Goal: Task Accomplishment & Management: Complete application form

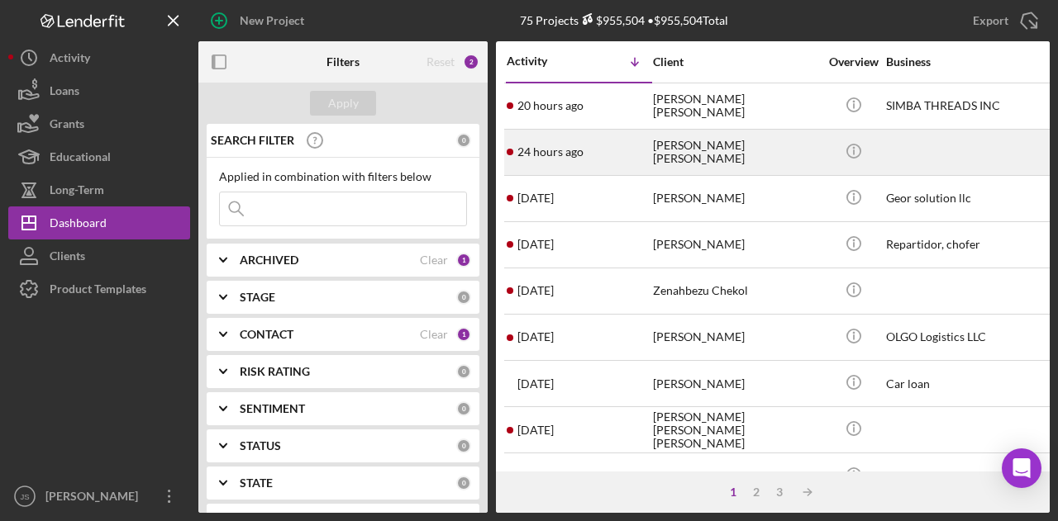
click at [730, 164] on div "[PERSON_NAME] [PERSON_NAME]" at bounding box center [735, 153] width 165 height 44
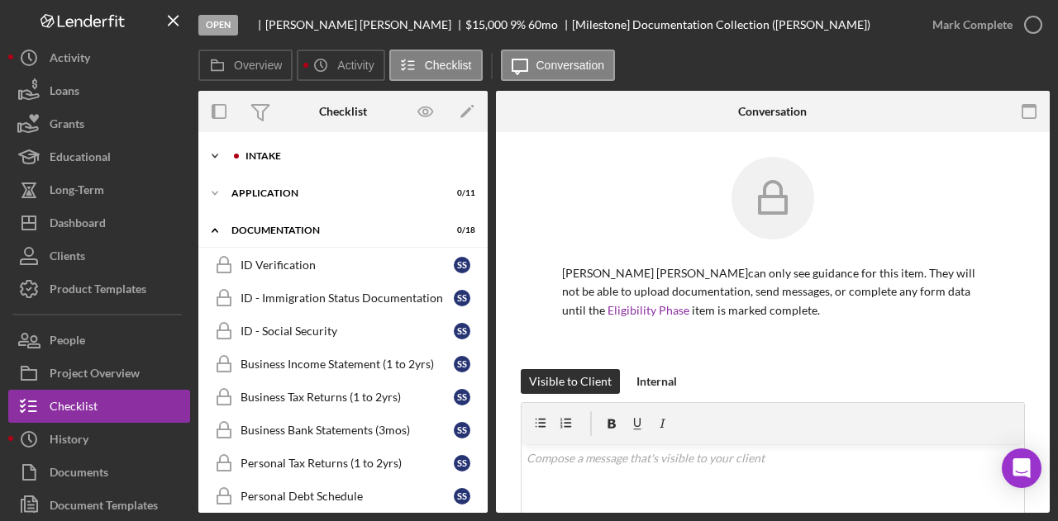
click at [215, 158] on polyline at bounding box center [214, 156] width 5 height 3
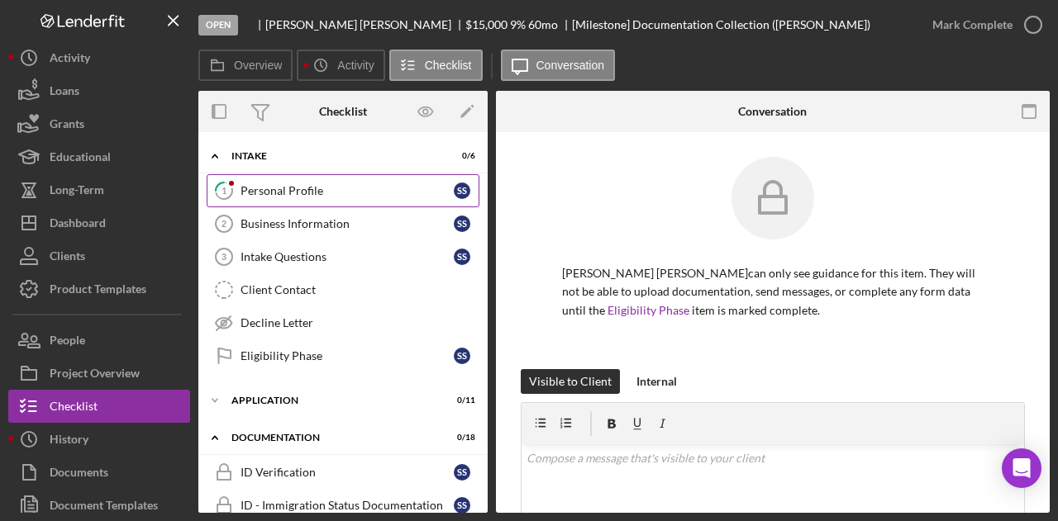
click at [371, 180] on link "1 Personal Profile S S" at bounding box center [343, 190] width 273 height 33
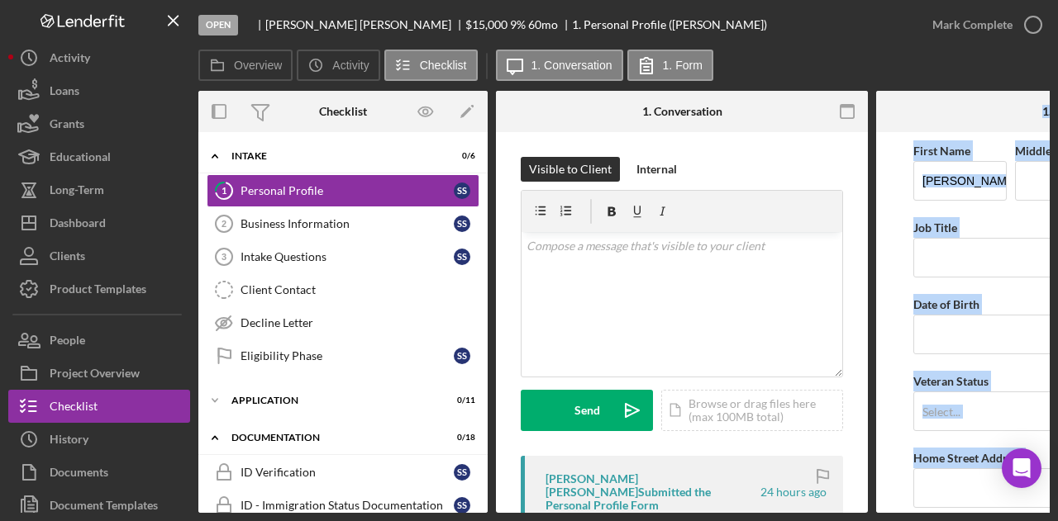
drag, startPoint x: 846, startPoint y: 513, endPoint x: 970, endPoint y: 521, distance: 124.2
click at [970, 521] on div "Open [PERSON_NAME] [PERSON_NAME] $15,000 $15,000 9 % 60 mo 1. Personal Profile …" at bounding box center [529, 260] width 1058 height 521
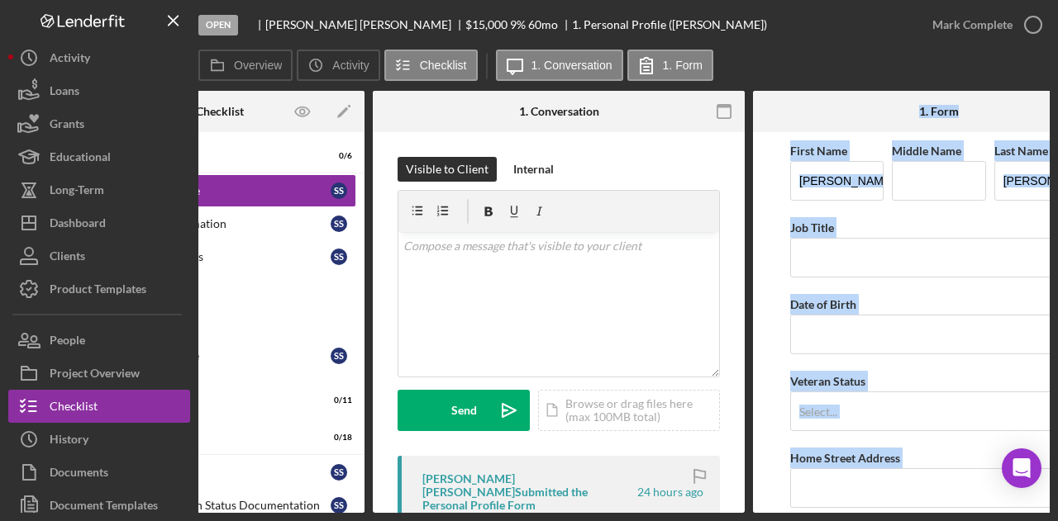
scroll to position [0, 198]
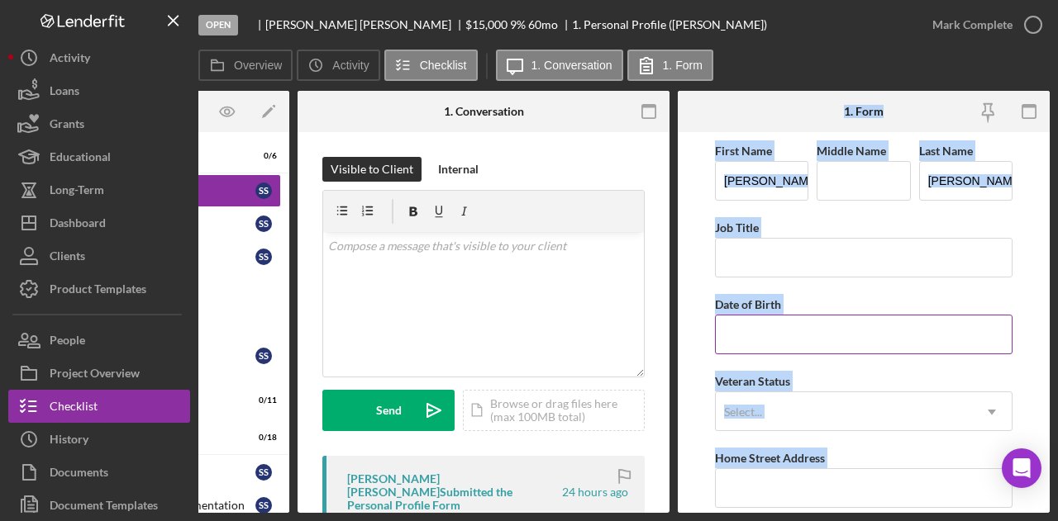
click at [920, 333] on input "Date of Birth" at bounding box center [863, 335] width 297 height 40
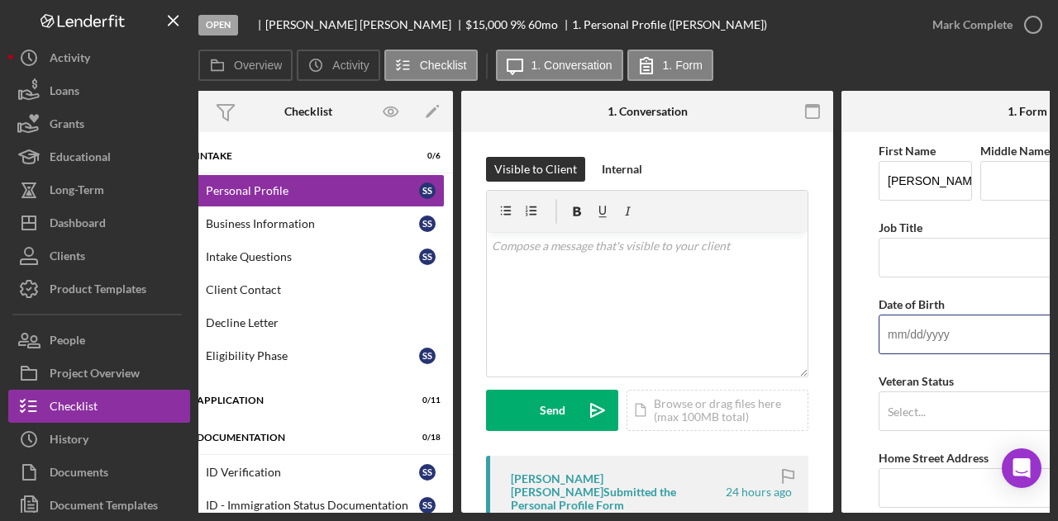
scroll to position [0, 0]
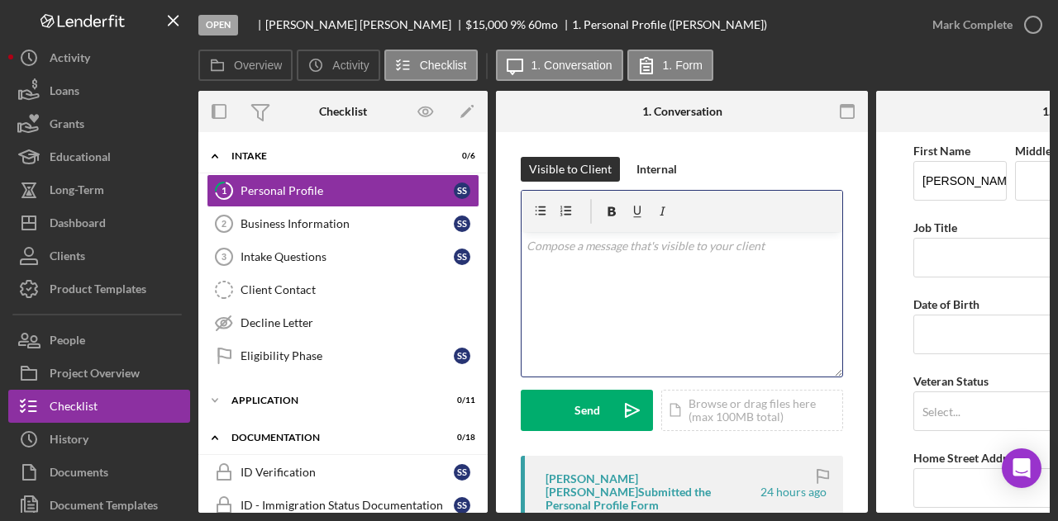
click at [569, 288] on div "v Color teal Color pink Remove color Add row above Add row below Add column bef…" at bounding box center [681, 304] width 321 height 145
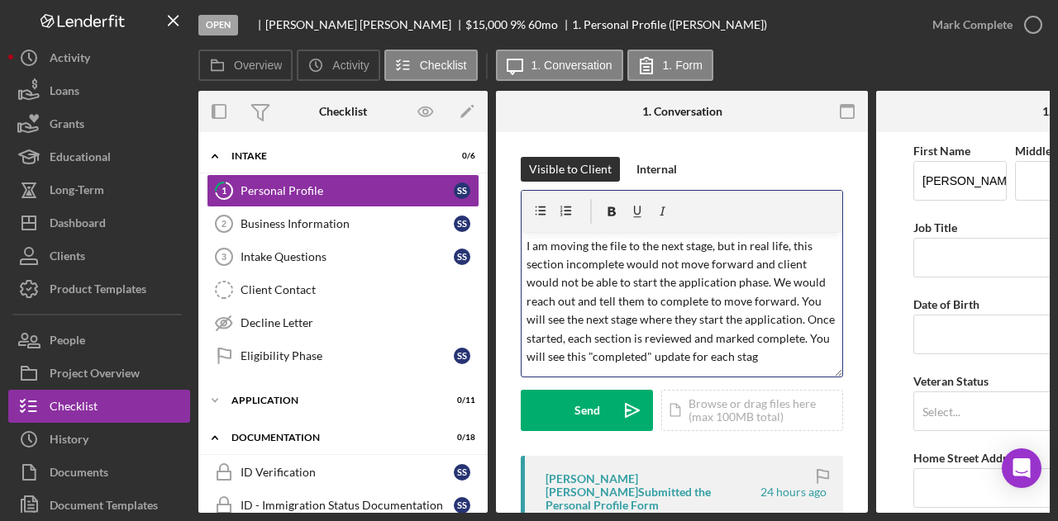
scroll to position [10, 0]
click at [567, 411] on button "Send Icon/icon-invite-send" at bounding box center [587, 410] width 132 height 41
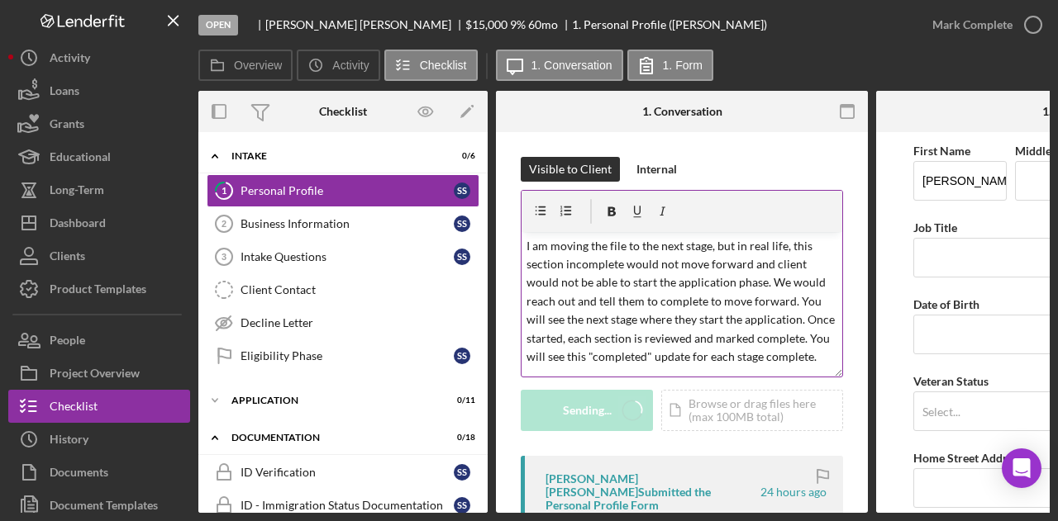
scroll to position [0, 0]
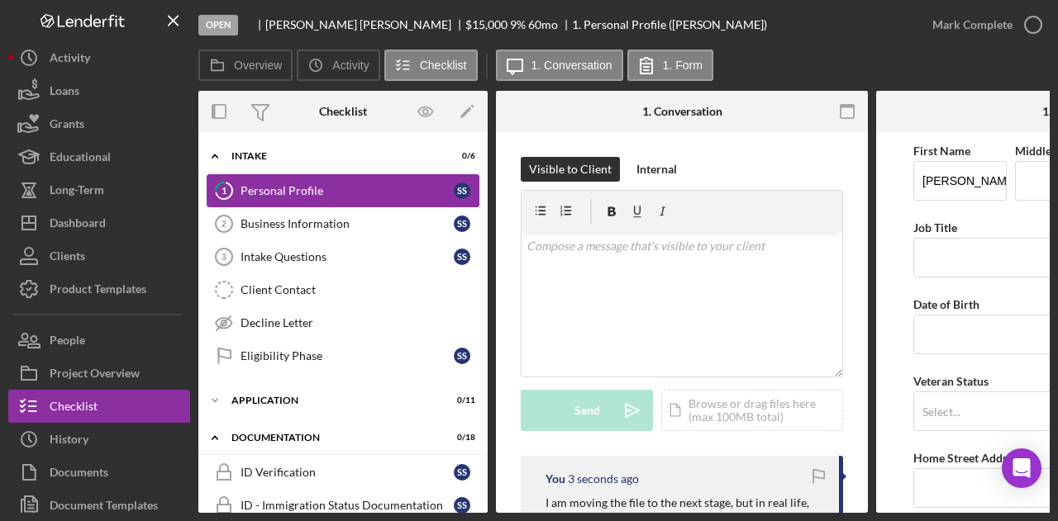
click at [313, 184] on div "Personal Profile" at bounding box center [346, 190] width 213 height 13
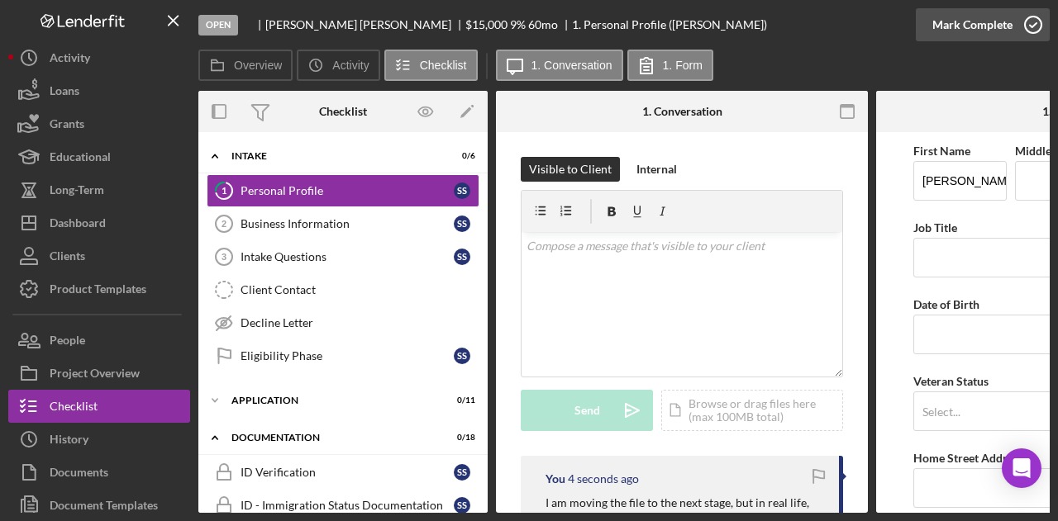
click at [1030, 26] on icon "button" at bounding box center [1032, 24] width 41 height 41
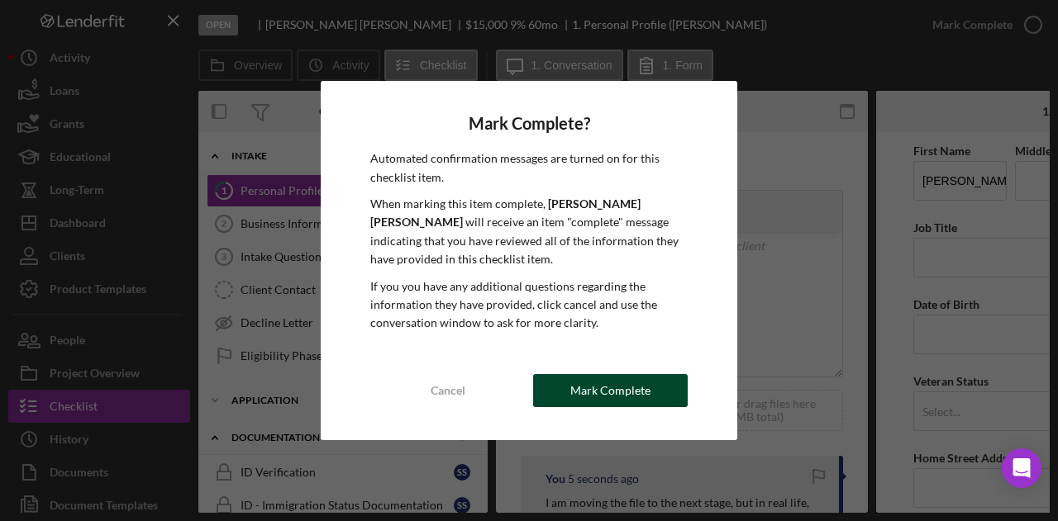
click at [621, 388] on div "Mark Complete" at bounding box center [610, 390] width 80 height 33
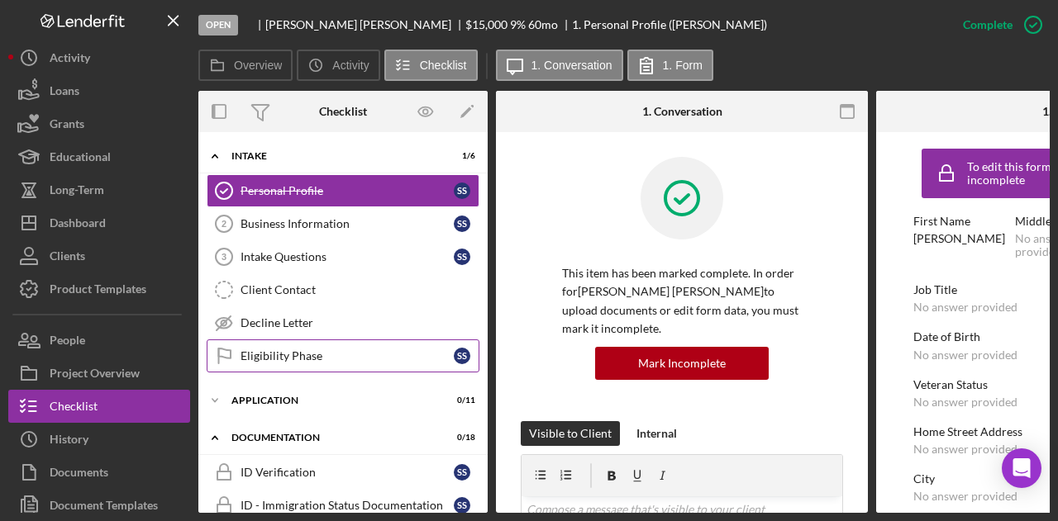
click at [292, 354] on div "Eligibility Phase" at bounding box center [346, 356] width 213 height 13
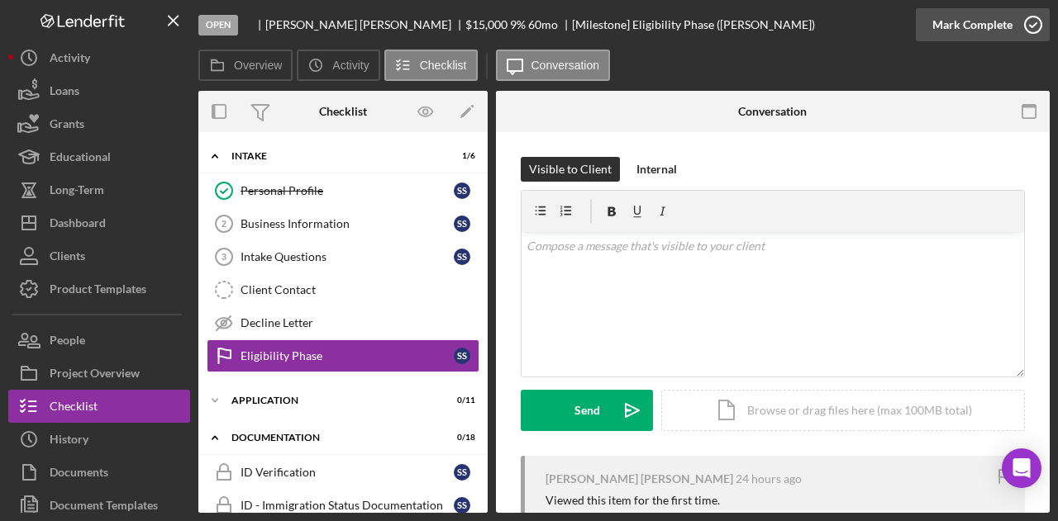
click at [1034, 18] on icon "button" at bounding box center [1032, 24] width 41 height 41
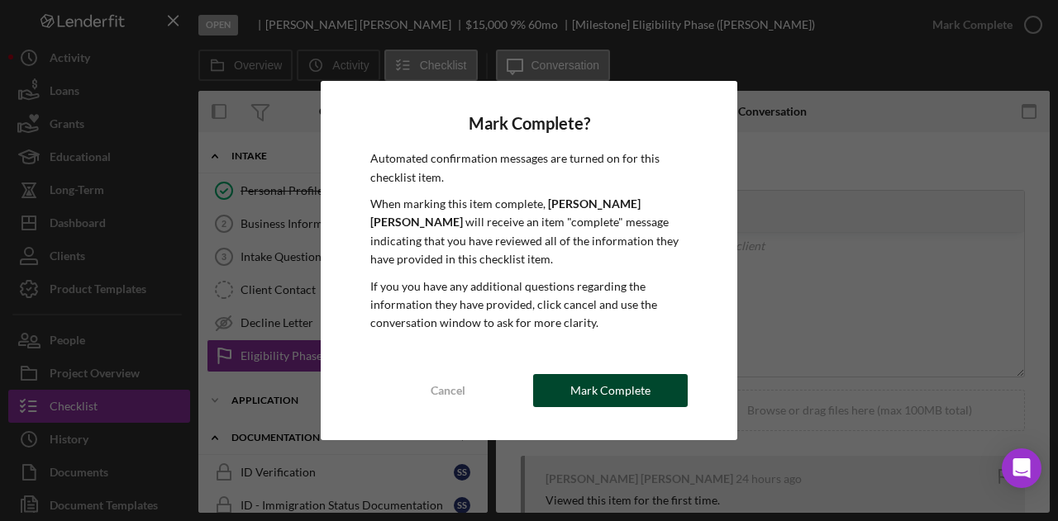
click at [592, 392] on div "Mark Complete" at bounding box center [610, 390] width 80 height 33
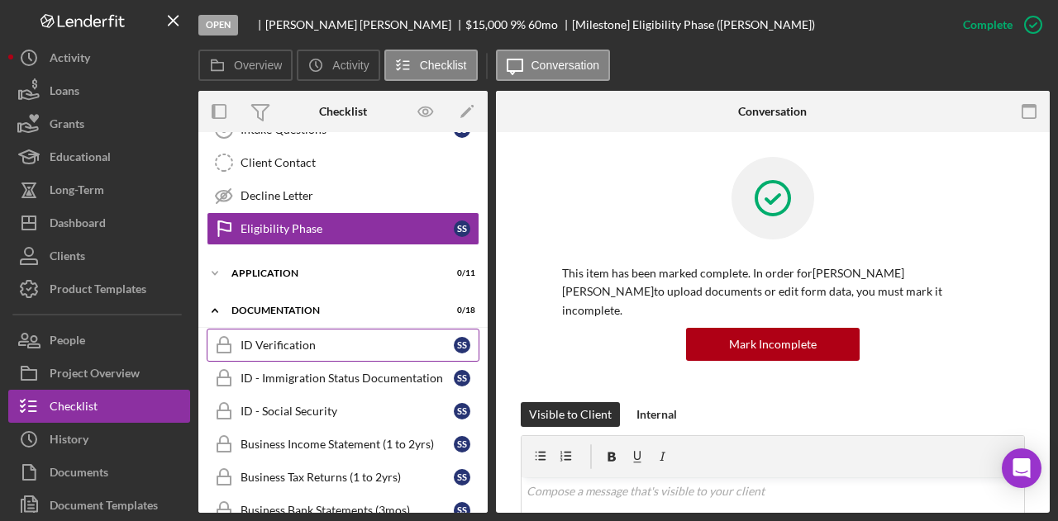
scroll to position [165, 0]
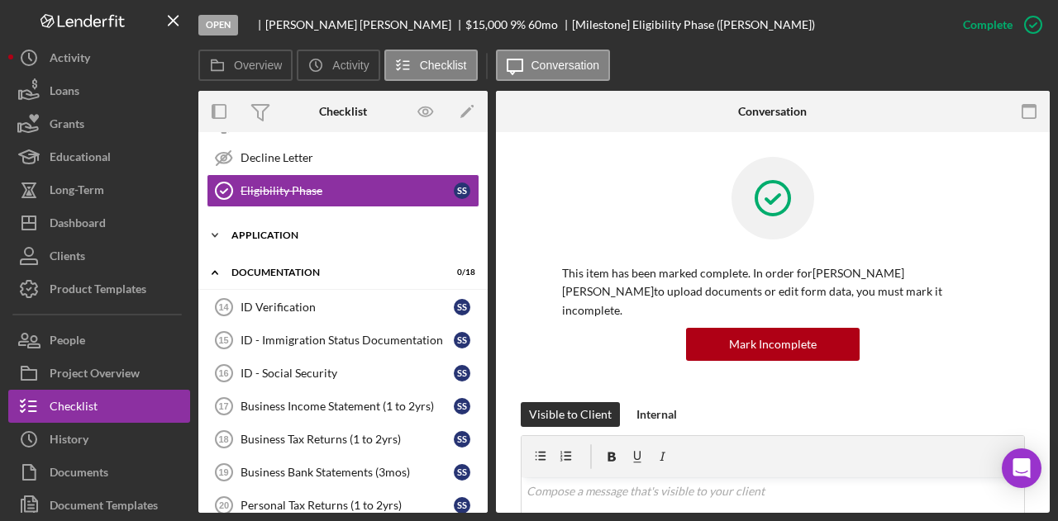
click at [218, 231] on icon "Icon/Expander" at bounding box center [214, 235] width 33 height 33
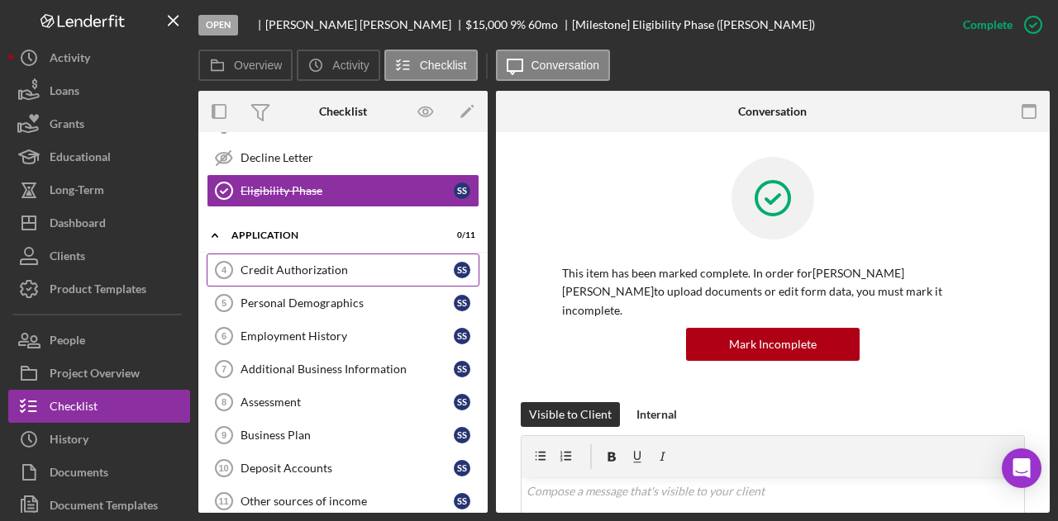
click at [302, 264] on div "Credit Authorization" at bounding box center [346, 270] width 213 height 13
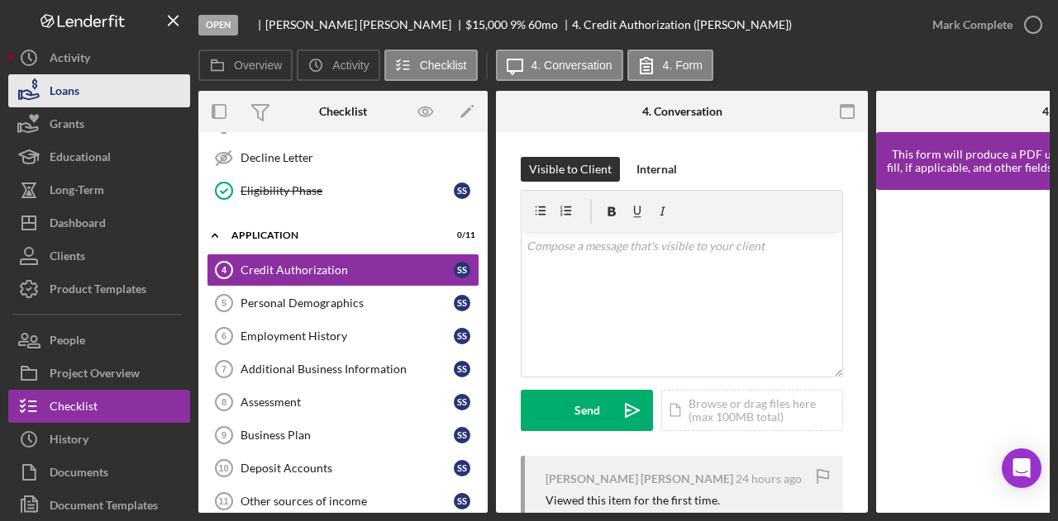
click at [77, 90] on div "Loans" at bounding box center [65, 92] width 30 height 37
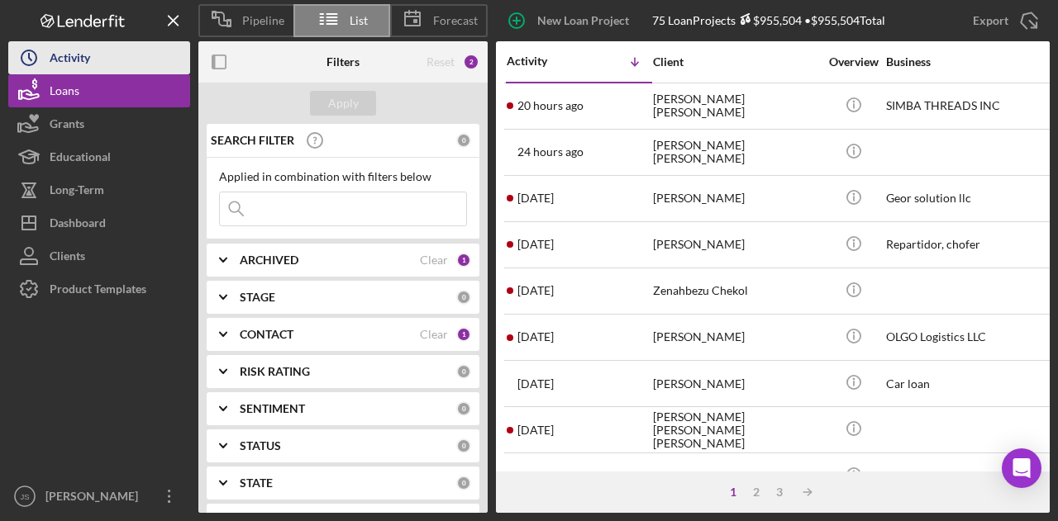
click at [86, 59] on div "Activity" at bounding box center [70, 59] width 40 height 37
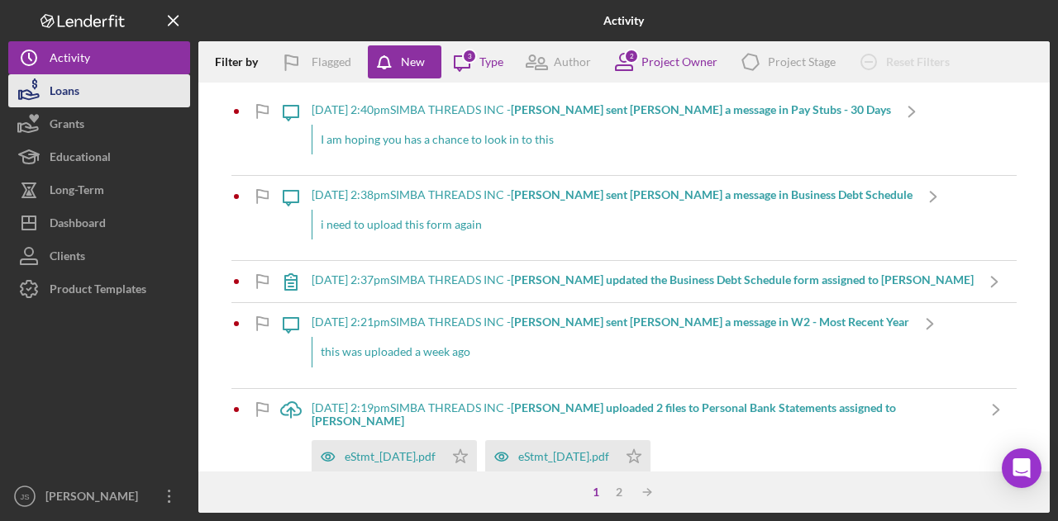
click at [98, 90] on button "Loans" at bounding box center [99, 90] width 182 height 33
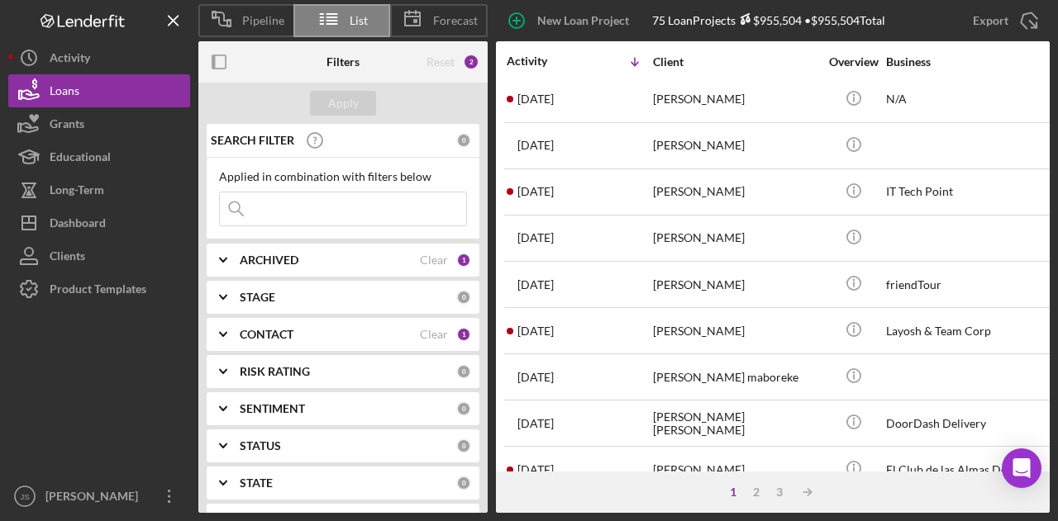
scroll to position [578, 0]
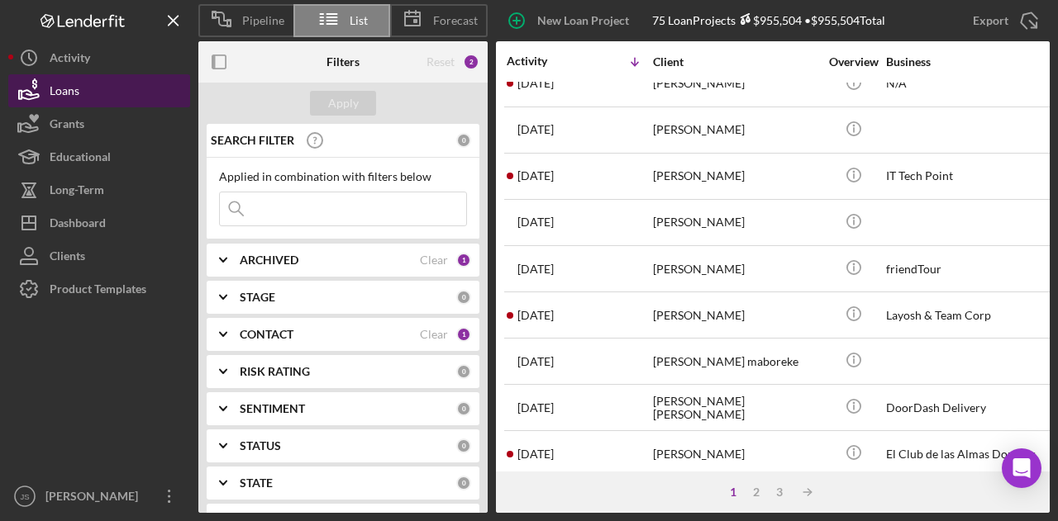
click at [130, 88] on button "Loans" at bounding box center [99, 90] width 182 height 33
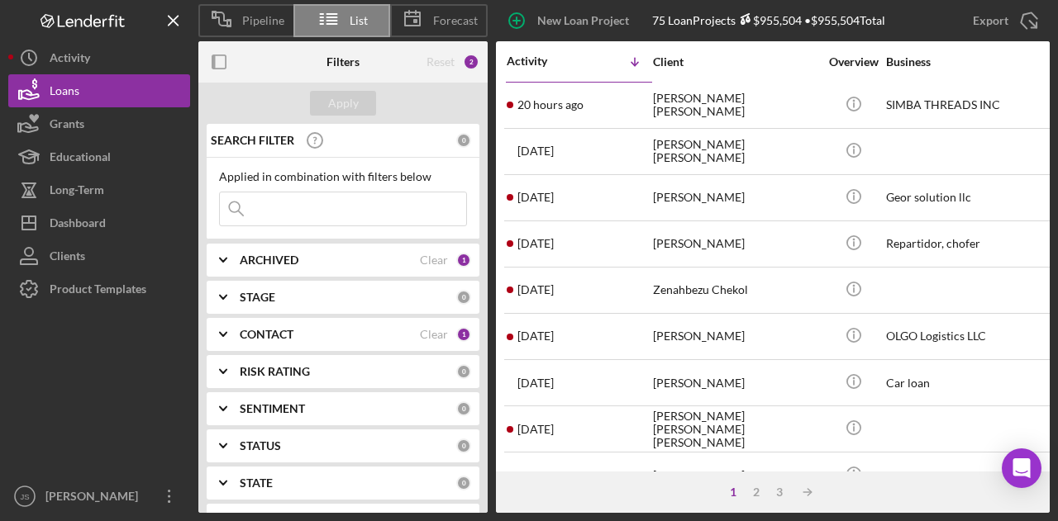
scroll to position [0, 0]
